Goal: Information Seeking & Learning: Learn about a topic

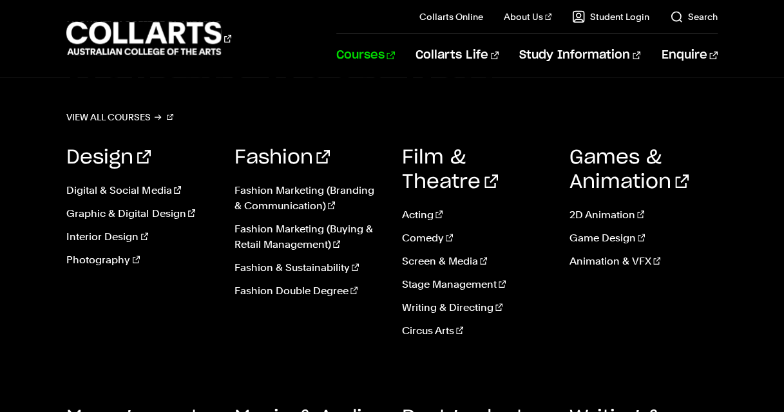
scroll to position [61, 0]
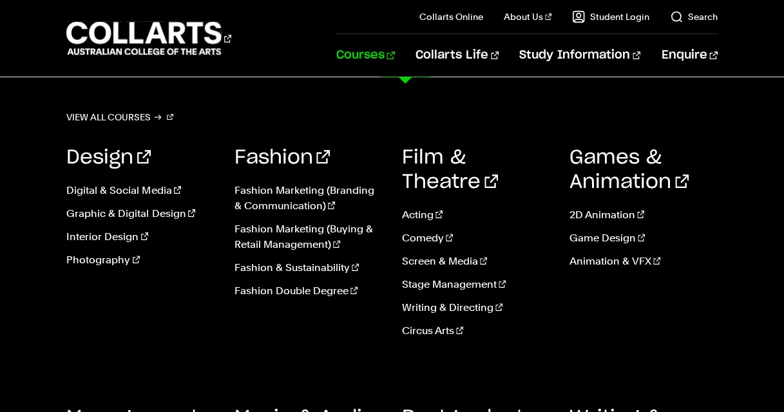
click at [395, 61] on link "Courses" at bounding box center [365, 55] width 59 height 43
click at [151, 116] on link "View all courses" at bounding box center [119, 117] width 107 height 18
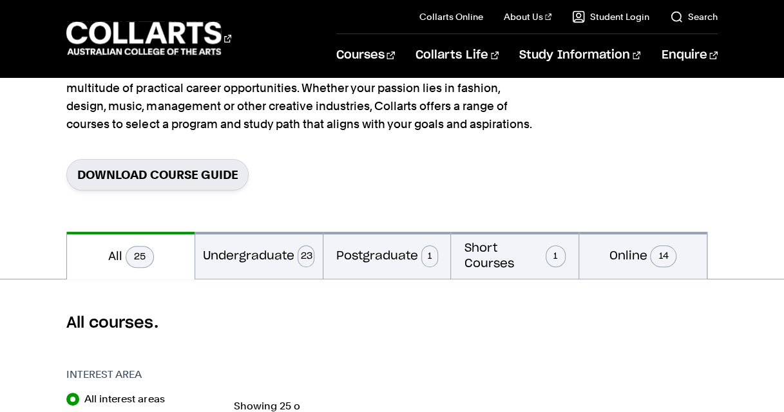
scroll to position [134, 0]
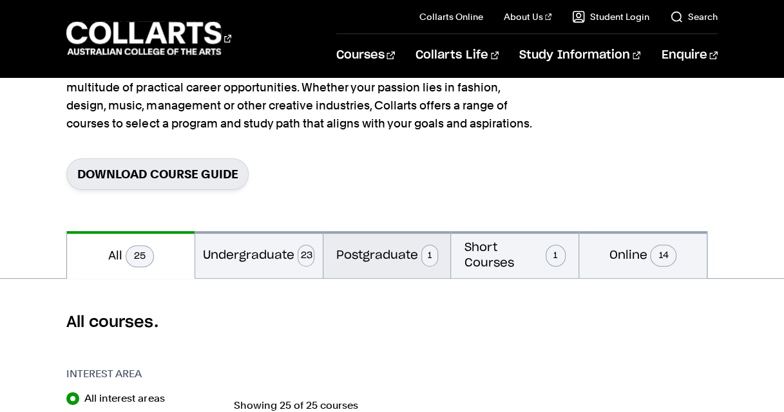
click at [357, 258] on button "Postgraduate 1" at bounding box center [387, 254] width 128 height 47
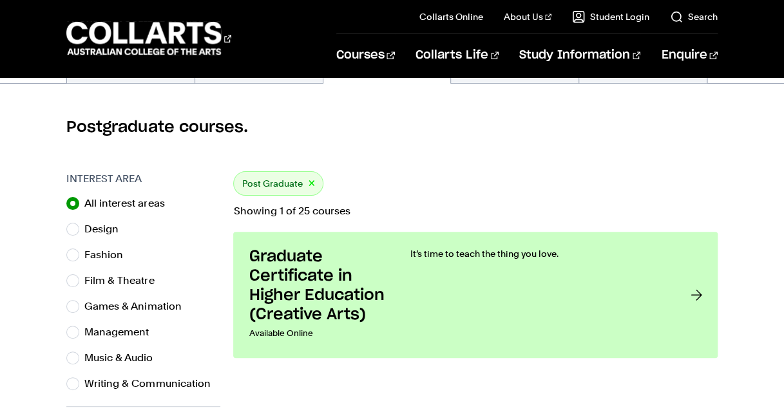
scroll to position [151, 0]
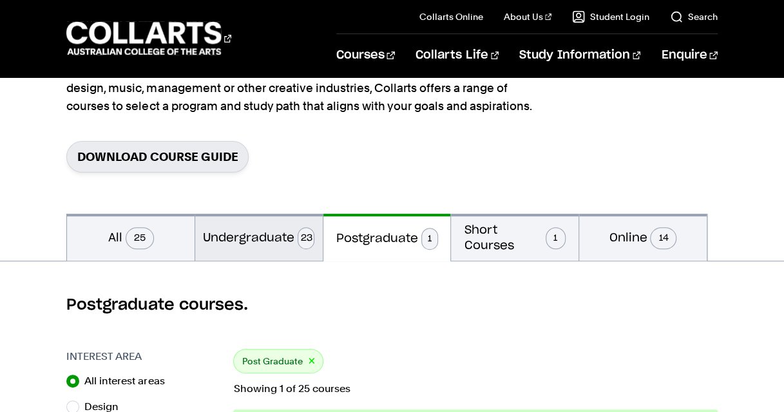
click at [269, 236] on button "Undergraduate 23" at bounding box center [259, 237] width 128 height 47
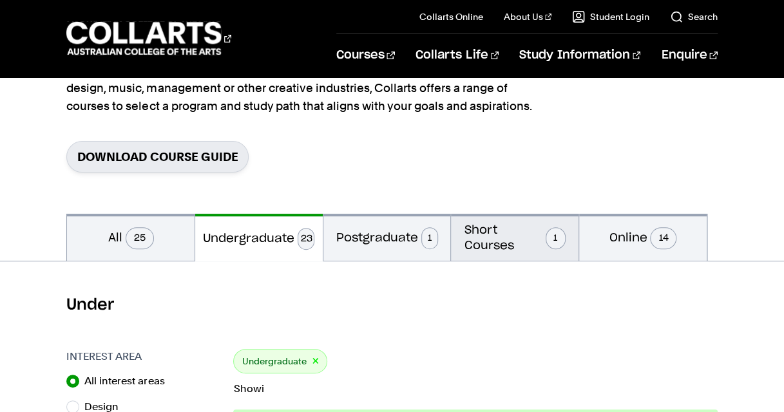
click at [511, 232] on button "Short Courses 1" at bounding box center [515, 237] width 128 height 47
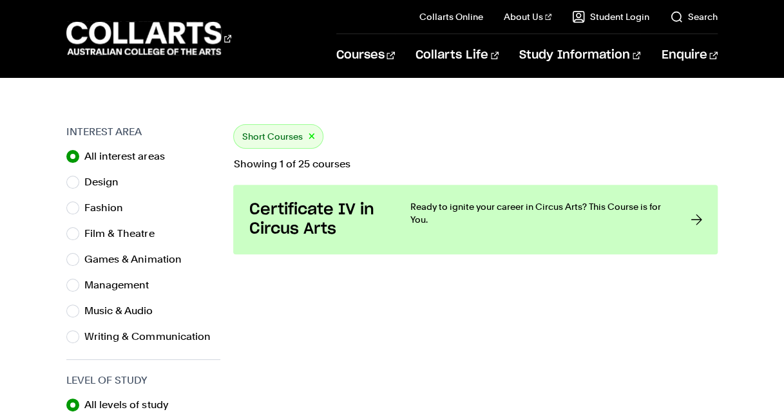
scroll to position [181, 0]
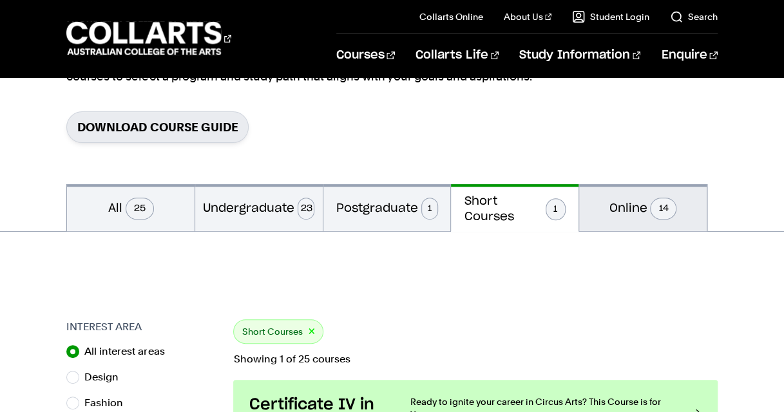
click at [600, 214] on button "Online 14" at bounding box center [643, 207] width 128 height 47
radio input "false"
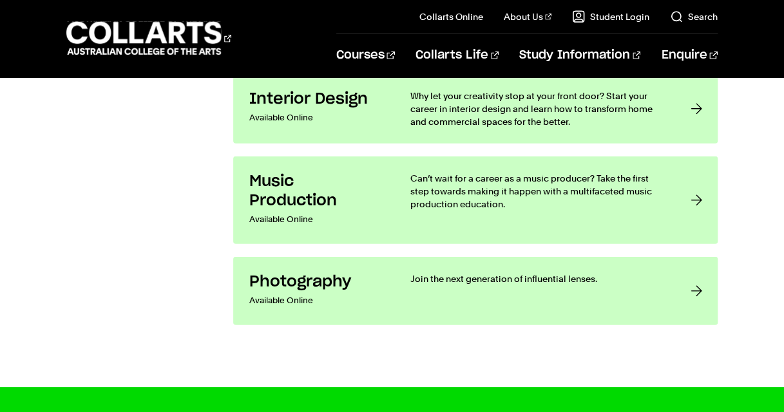
scroll to position [1707, 0]
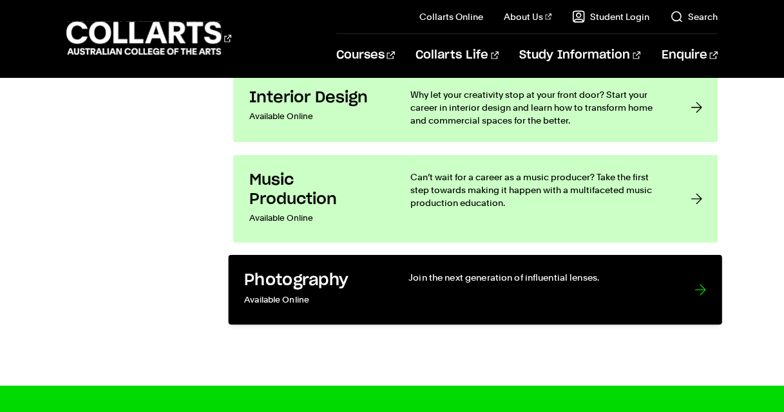
click at [679, 290] on link "Photography Available Online Join the next generation of influential lenses." at bounding box center [475, 290] width 493 height 70
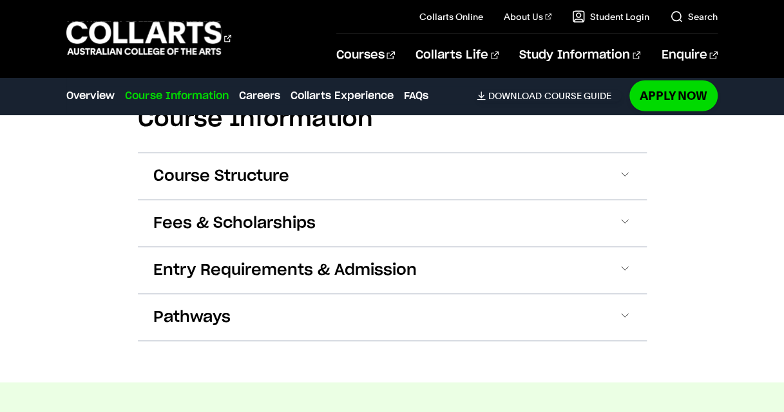
scroll to position [1620, 0]
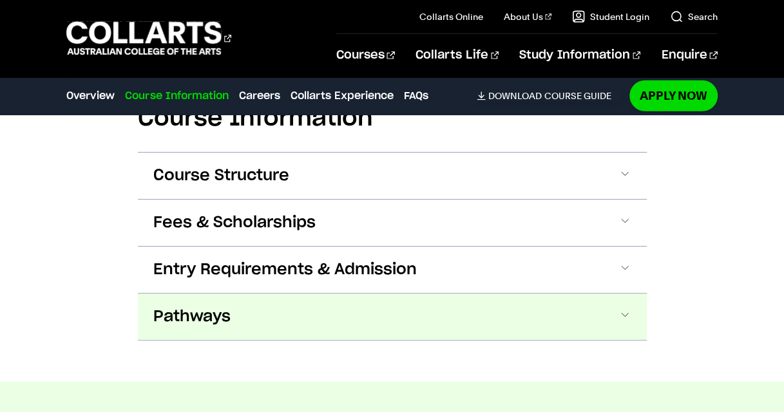
click at [334, 308] on button "Pathways" at bounding box center [392, 317] width 509 height 46
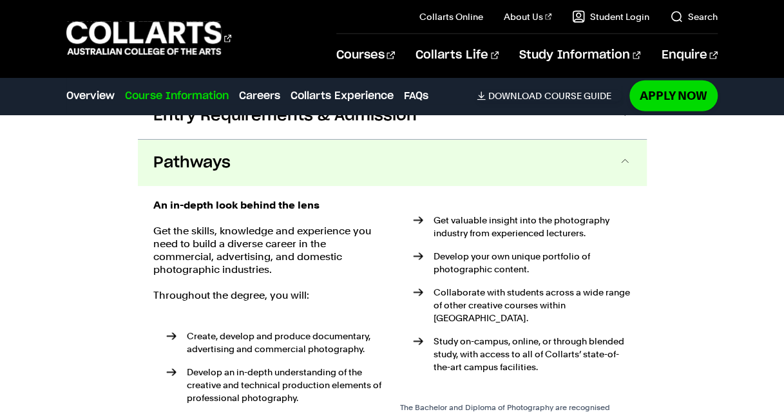
scroll to position [1673, 0]
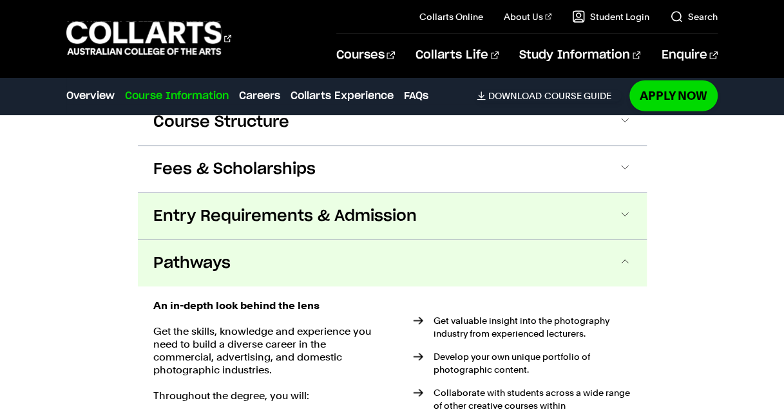
click at [262, 224] on span "Entry Requirements & Admission" at bounding box center [284, 216] width 263 height 21
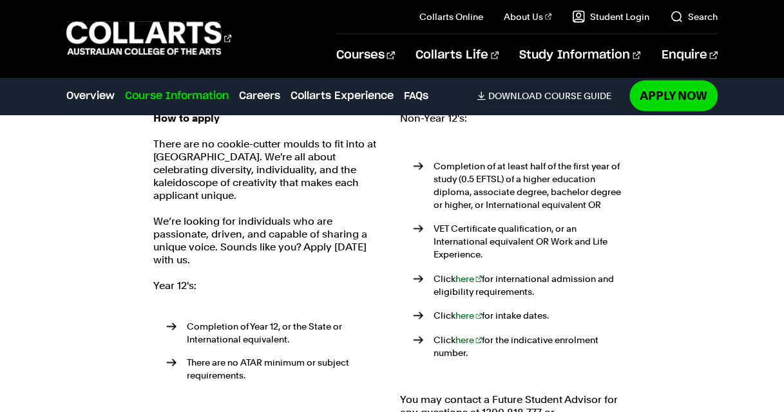
scroll to position [1814, 0]
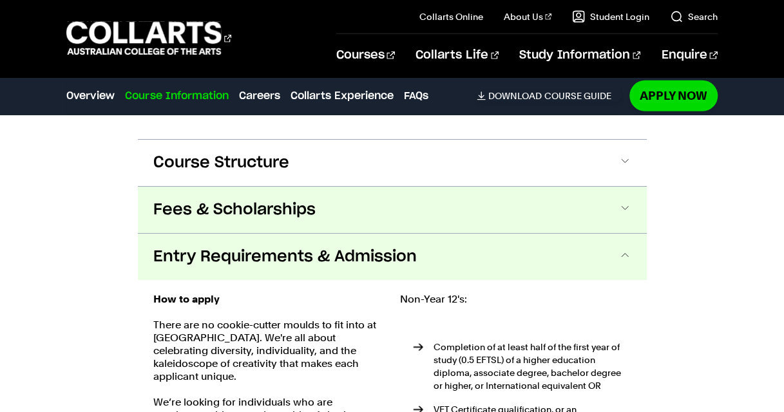
click at [274, 211] on span "Fees & Scholarships" at bounding box center [234, 210] width 162 height 21
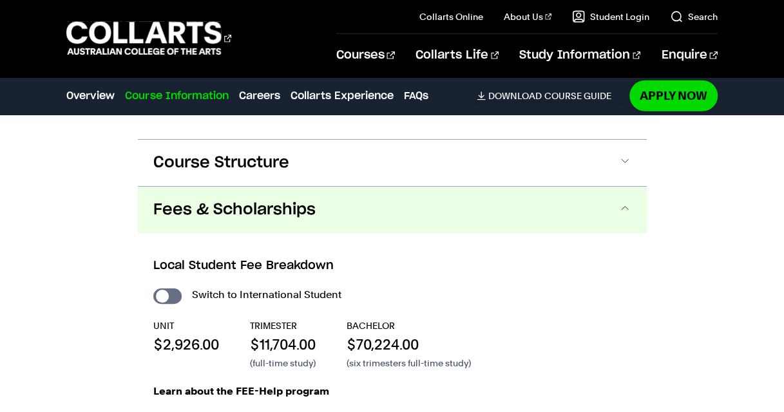
scroll to position [1702, 0]
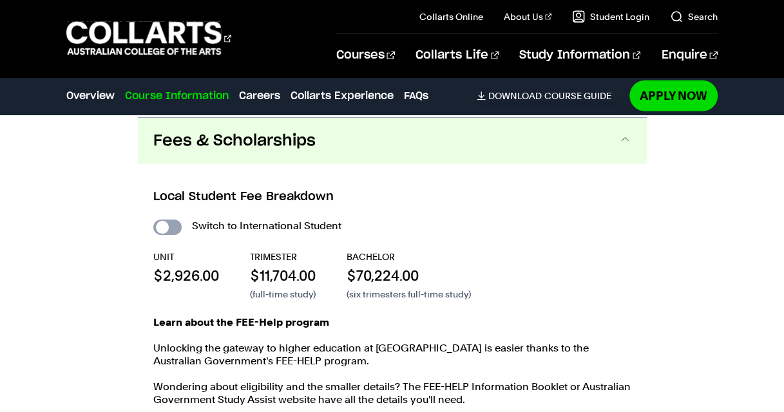
click at [167, 230] on input "International Student" at bounding box center [167, 227] width 28 height 15
checkbox input "true"
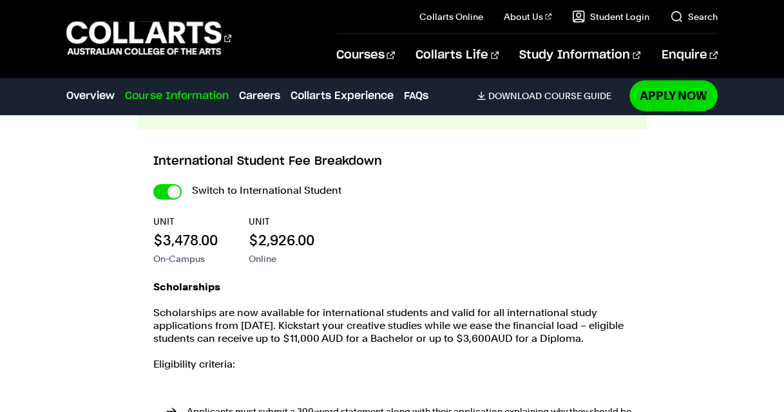
scroll to position [1479, 0]
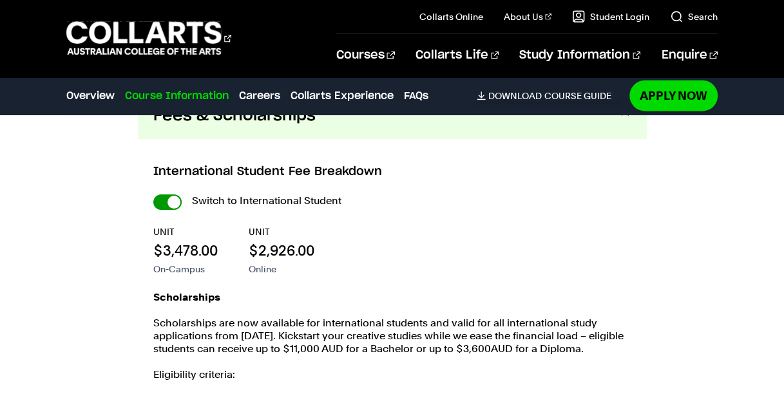
click at [0, 0] on input "International Student" at bounding box center [0, 0] width 0 height 0
checkbox input "false"
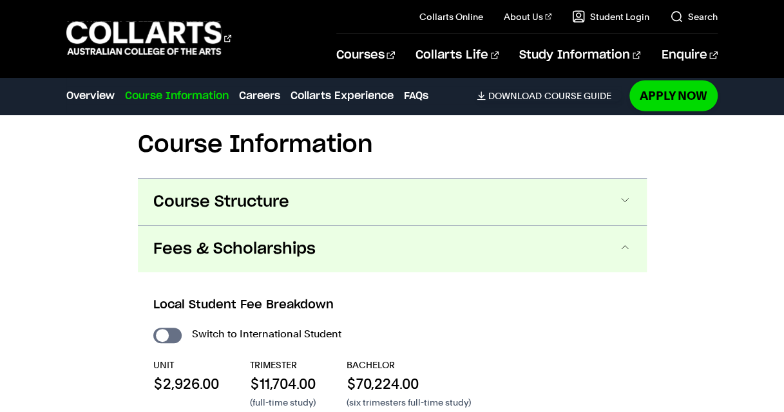
click at [253, 187] on button "Course Structure" at bounding box center [392, 202] width 509 height 46
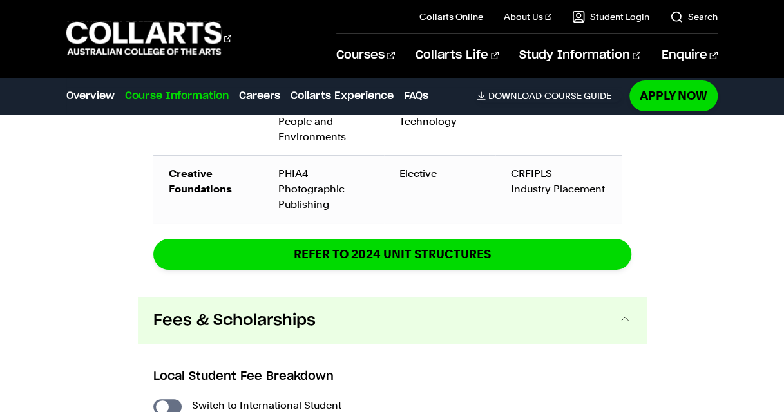
scroll to position [2481, 0]
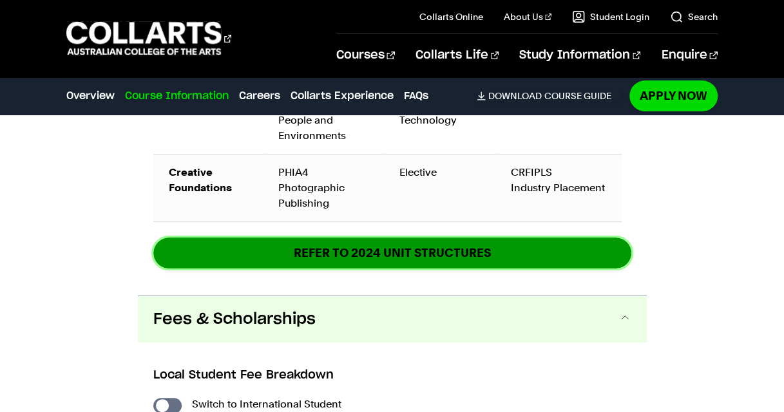
click at [280, 252] on link "REFER TO 2024 unit structures" at bounding box center [392, 253] width 478 height 30
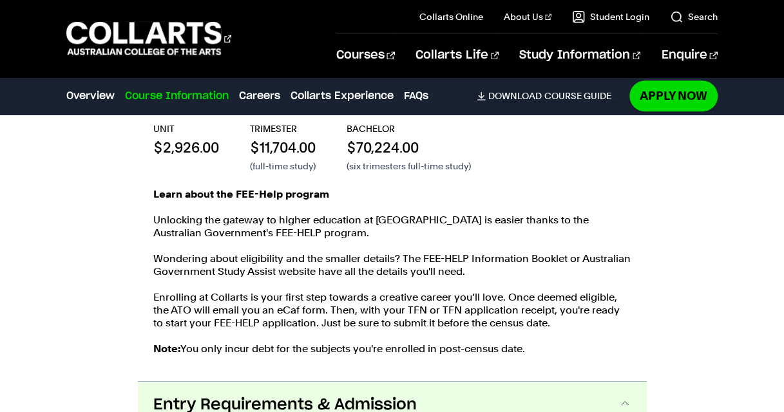
scroll to position [2636, 0]
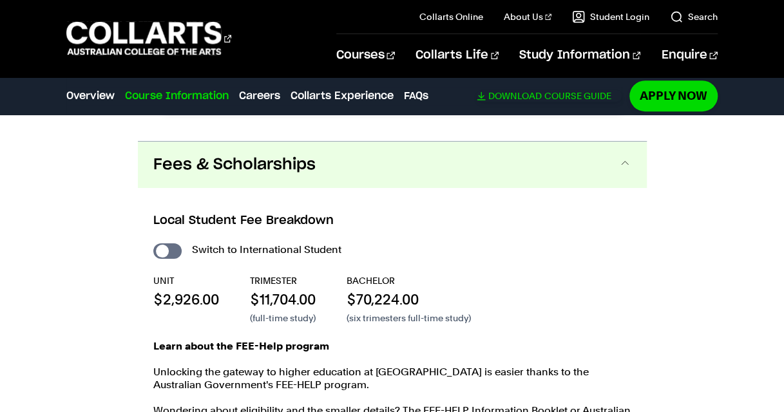
click at [500, 98] on span "Download" at bounding box center [514, 96] width 53 height 12
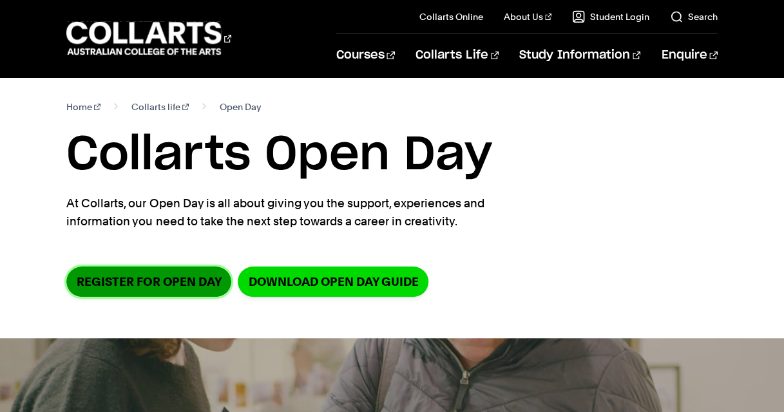
click at [197, 289] on link "Register for Open Day" at bounding box center [148, 282] width 165 height 30
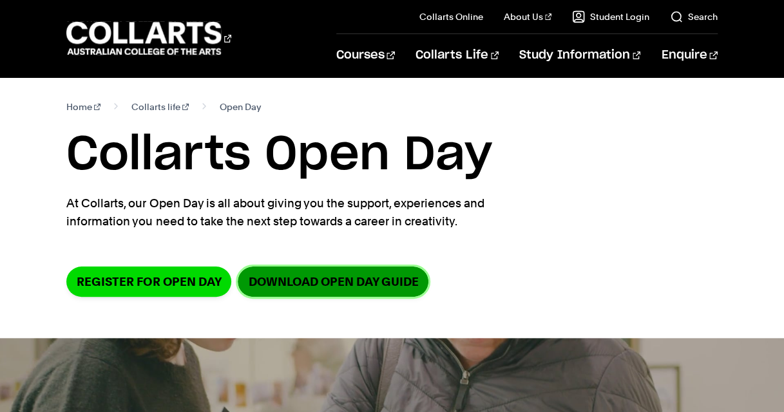
click at [365, 288] on link "DOWNLOAD OPEN DAY GUIDE" at bounding box center [333, 282] width 191 height 30
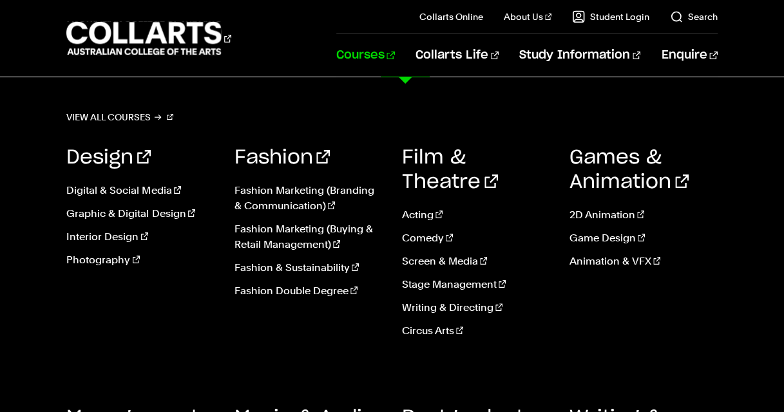
click at [395, 55] on link "Courses" at bounding box center [365, 55] width 59 height 43
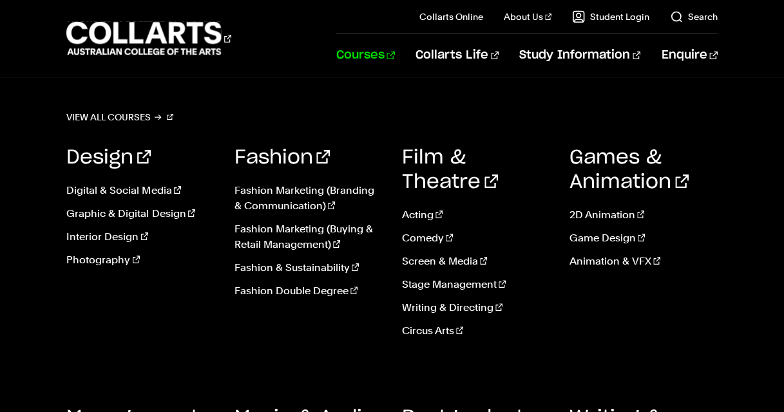
scroll to position [14, 0]
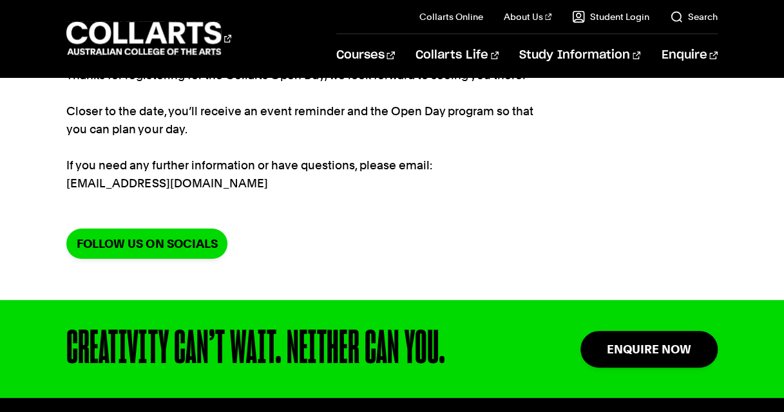
scroll to position [187, 0]
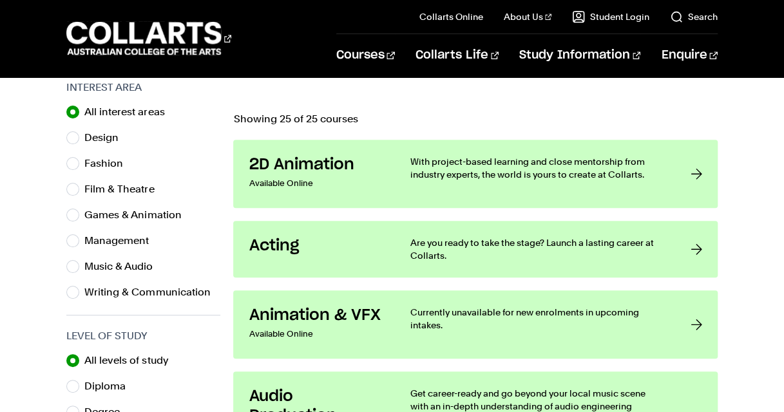
scroll to position [418, 0]
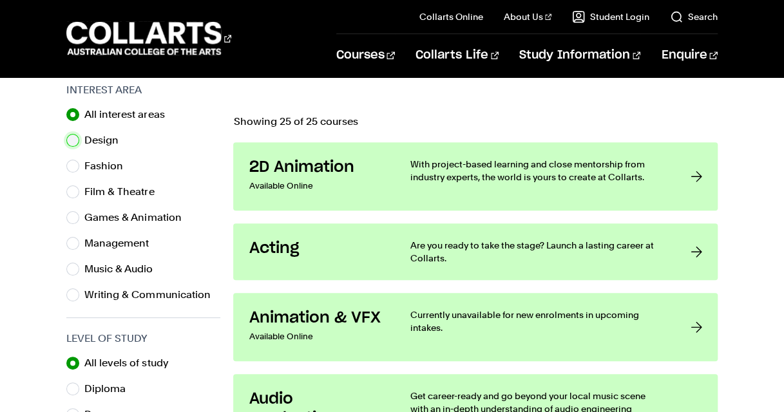
click at [79, 140] on input "Design" at bounding box center [72, 140] width 13 height 13
radio input "true"
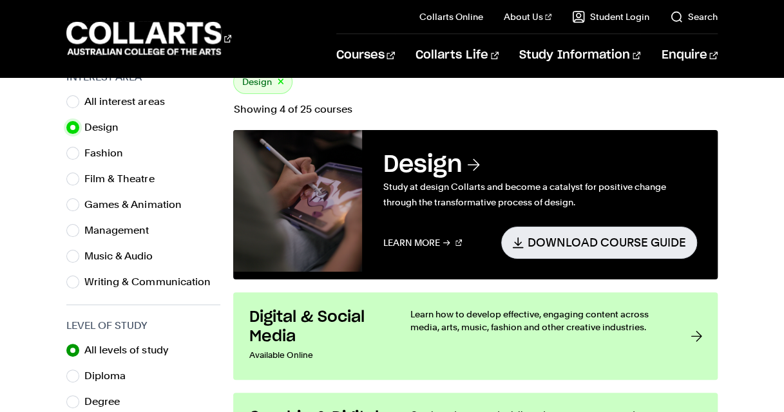
scroll to position [421, 0]
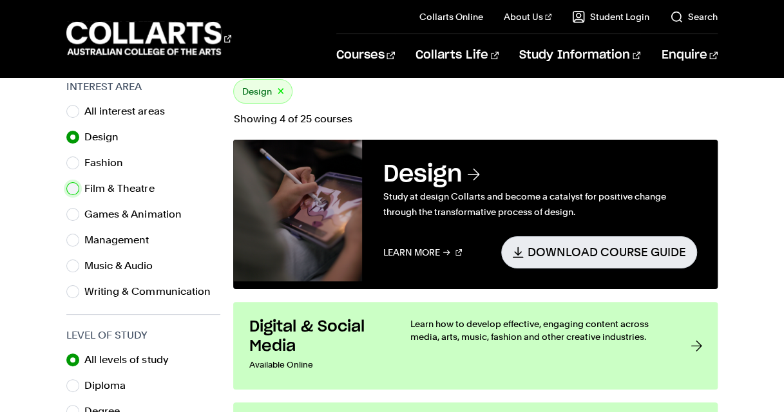
click at [69, 185] on input "Film & Theatre" at bounding box center [72, 188] width 13 height 13
radio input "true"
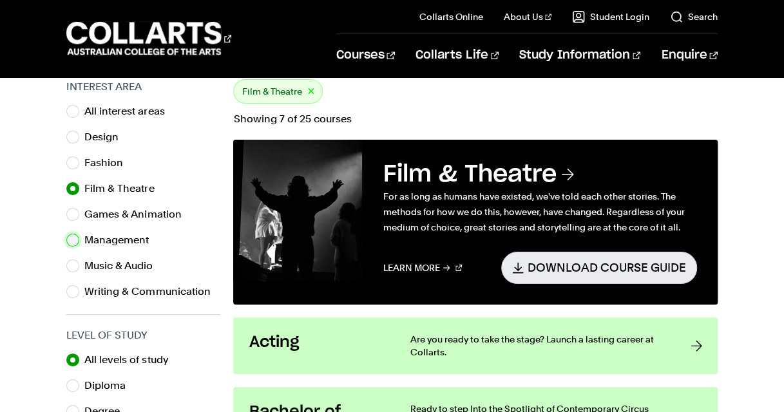
click at [70, 238] on input "Management" at bounding box center [72, 240] width 13 height 13
radio input "true"
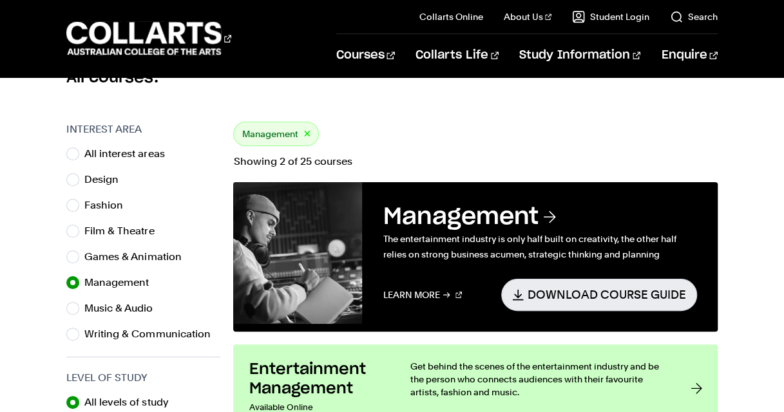
scroll to position [358, 0]
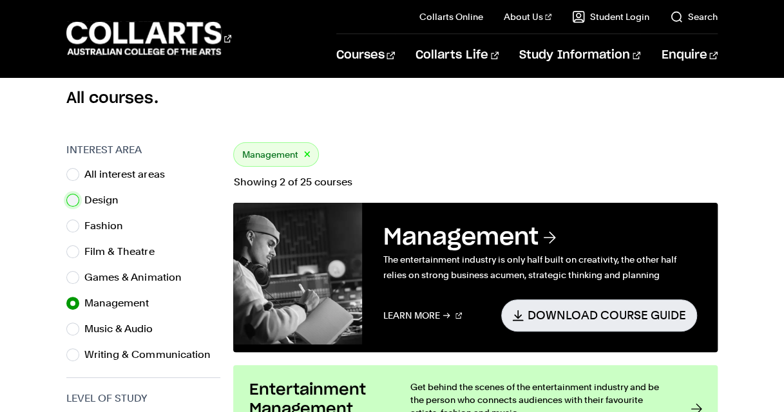
click at [76, 204] on input "Design" at bounding box center [72, 200] width 13 height 13
radio input "true"
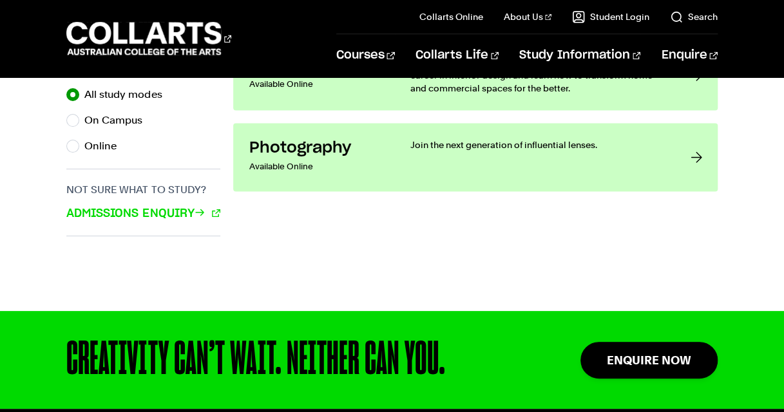
scroll to position [877, 0]
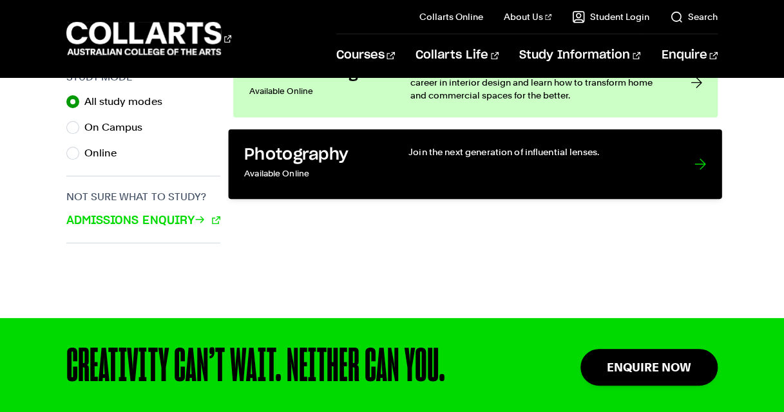
click at [287, 166] on p "Available Online" at bounding box center [313, 174] width 138 height 19
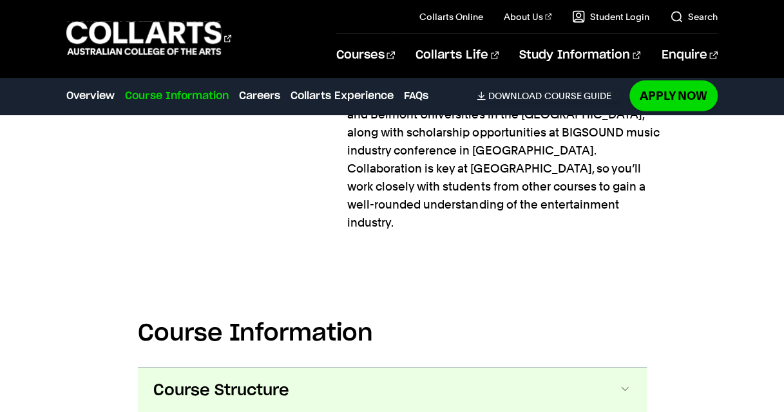
click at [301, 368] on button "Course Structure" at bounding box center [392, 391] width 509 height 46
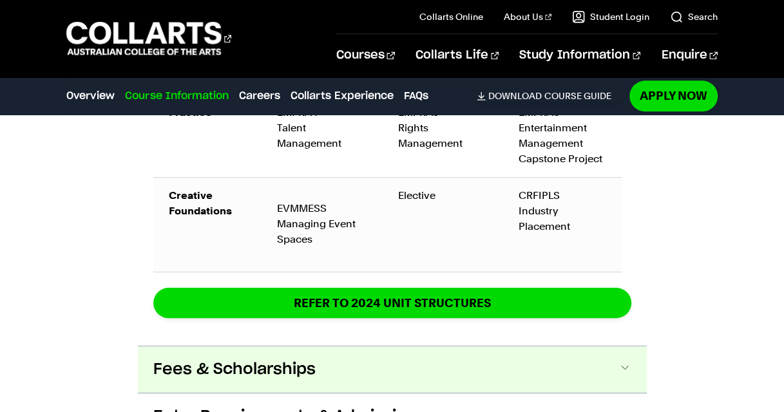
click at [244, 347] on button "Fees & Scholarships" at bounding box center [392, 370] width 509 height 46
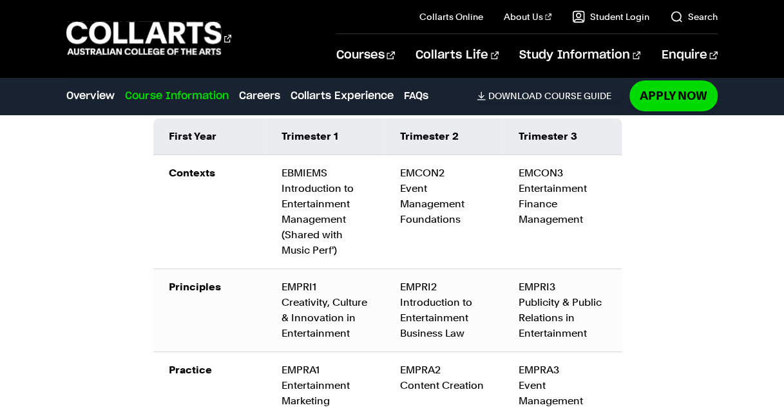
scroll to position [2366, 0]
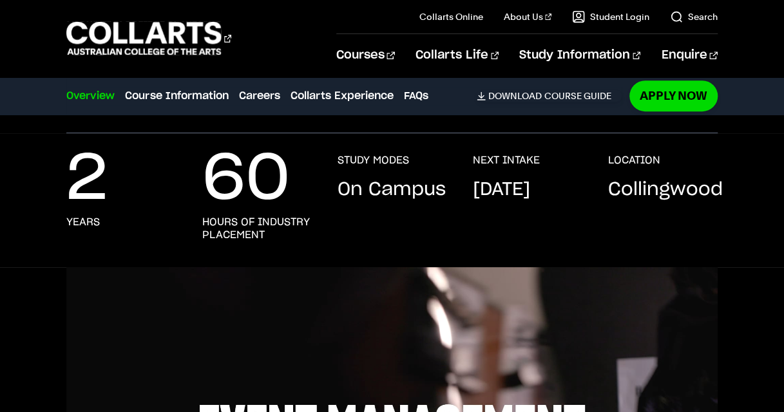
scroll to position [256, 0]
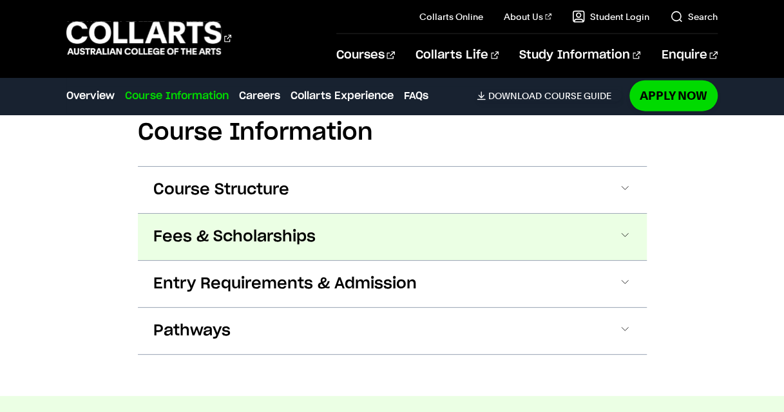
click at [301, 231] on button "Fees & Scholarships" at bounding box center [392, 237] width 509 height 46
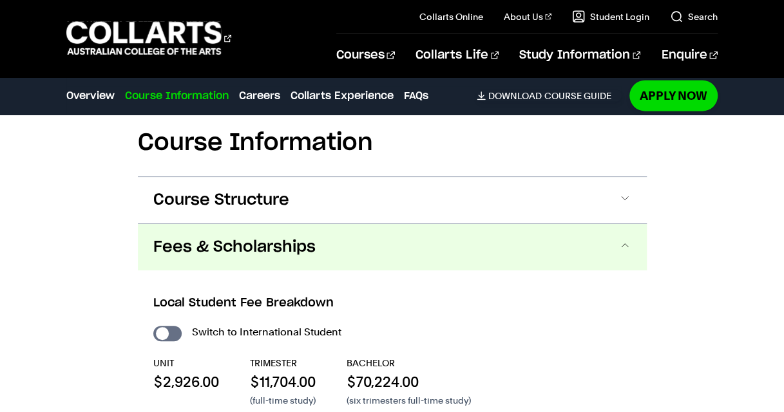
scroll to position [1487, 0]
click at [272, 241] on button "Fees & Scholarships" at bounding box center [392, 248] width 509 height 46
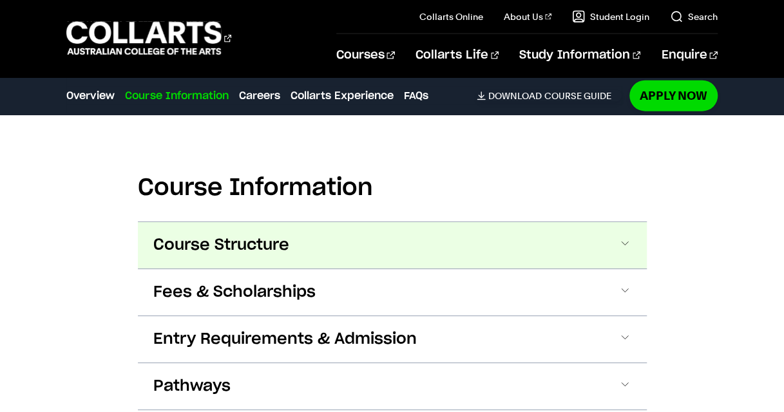
click at [263, 235] on span "Course Structure" at bounding box center [221, 245] width 136 height 21
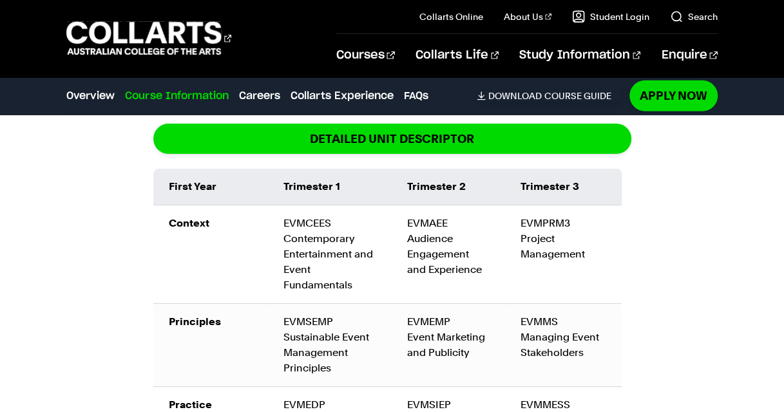
scroll to position [1690, 0]
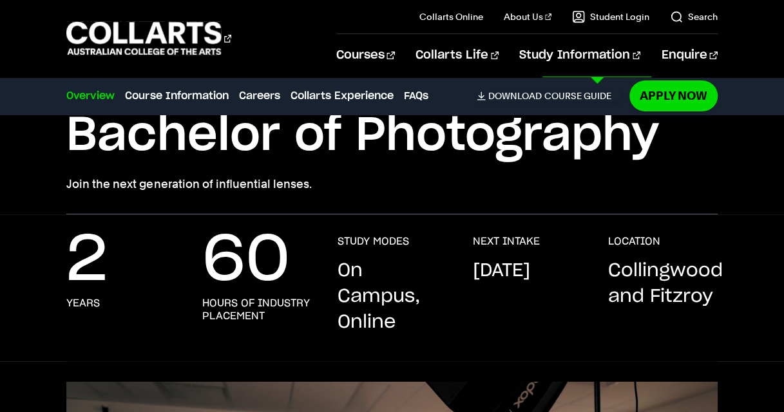
scroll to position [100, 0]
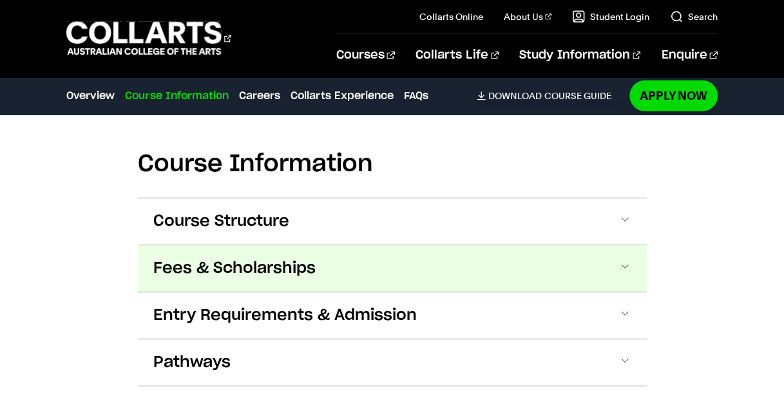
click at [321, 265] on button "Fees & Scholarships" at bounding box center [392, 268] width 509 height 46
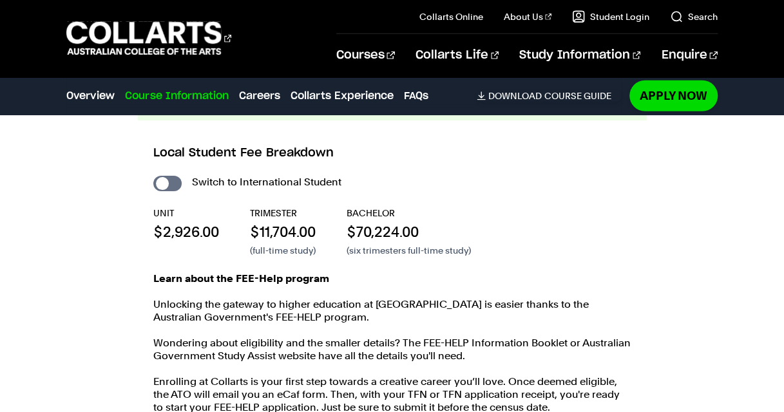
scroll to position [1746, 0]
click at [168, 184] on input "International Student" at bounding box center [167, 183] width 28 height 15
checkbox input "true"
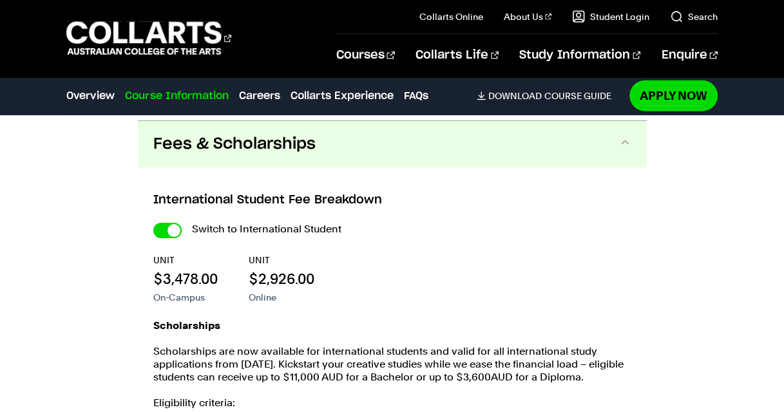
scroll to position [1451, 0]
click at [0, 0] on input "International Student" at bounding box center [0, 0] width 0 height 0
checkbox input "false"
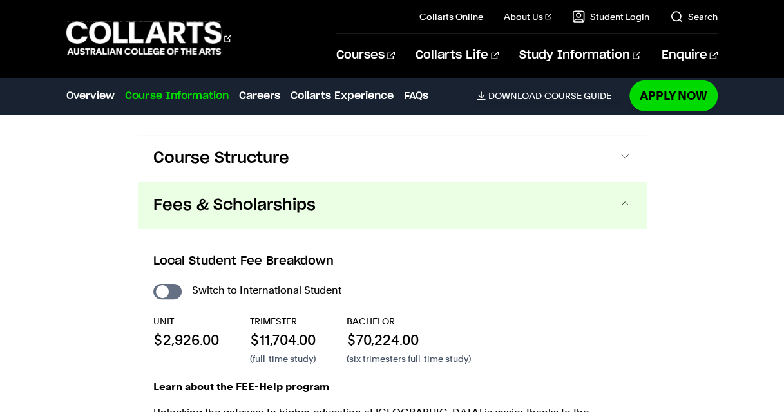
scroll to position [1639, 0]
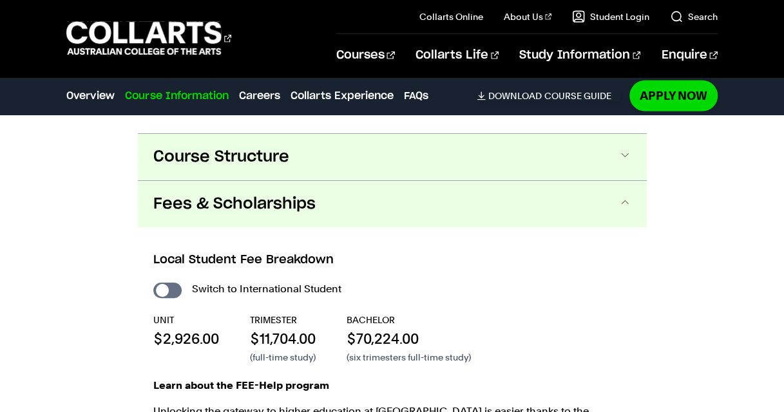
click at [209, 161] on span "Course Structure" at bounding box center [221, 157] width 136 height 21
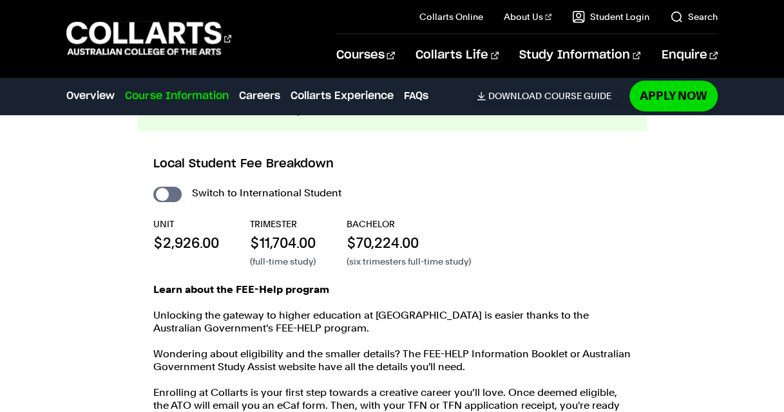
scroll to position [2698, 0]
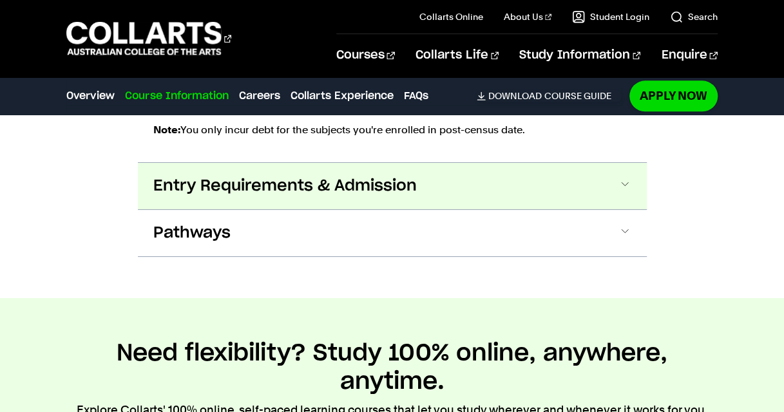
click at [236, 171] on button "Entry Requirements & Admission" at bounding box center [392, 186] width 509 height 46
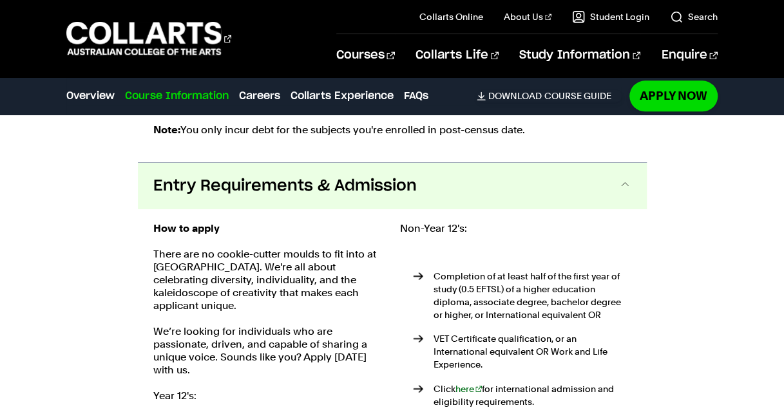
scroll to position [3049, 0]
